Goal: Browse casually

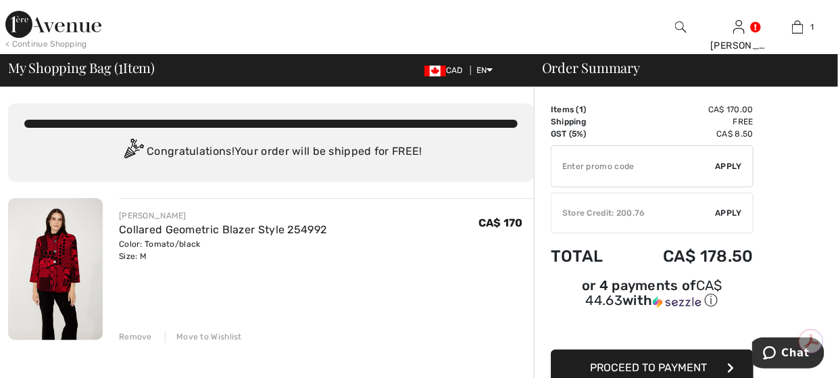
click at [17, 24] on img at bounding box center [53, 24] width 96 height 27
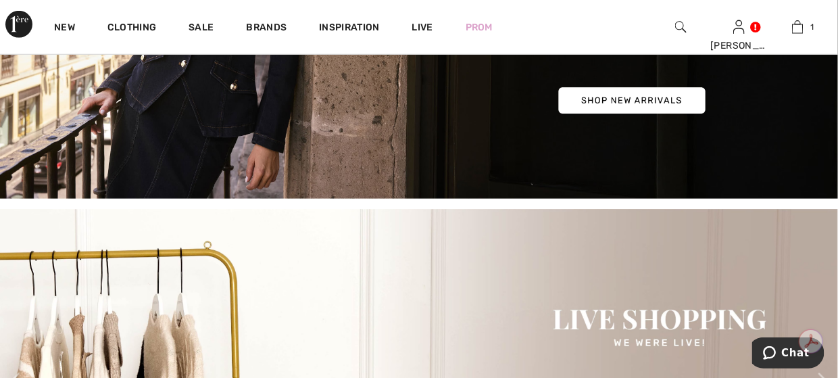
scroll to position [270, 0]
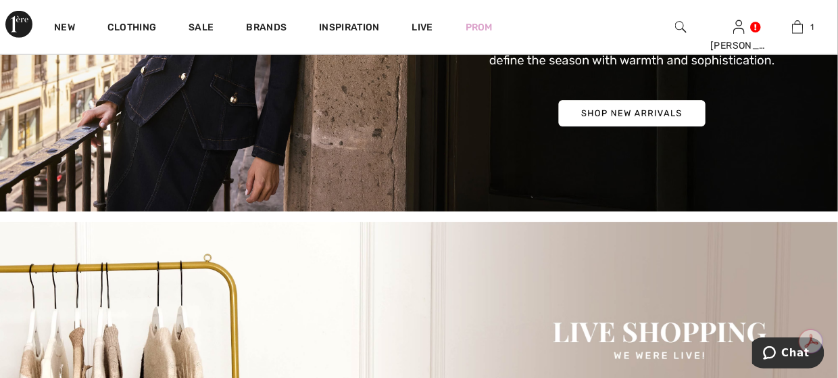
click at [574, 114] on img at bounding box center [419, 10] width 838 height 401
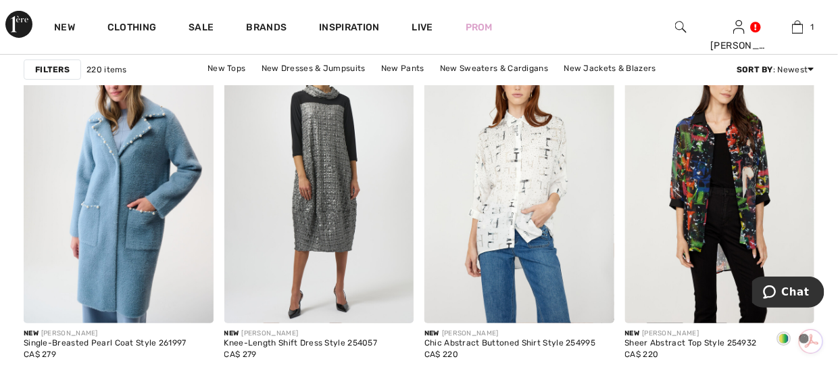
scroll to position [1756, 0]
